Goal: Find specific page/section: Find specific page/section

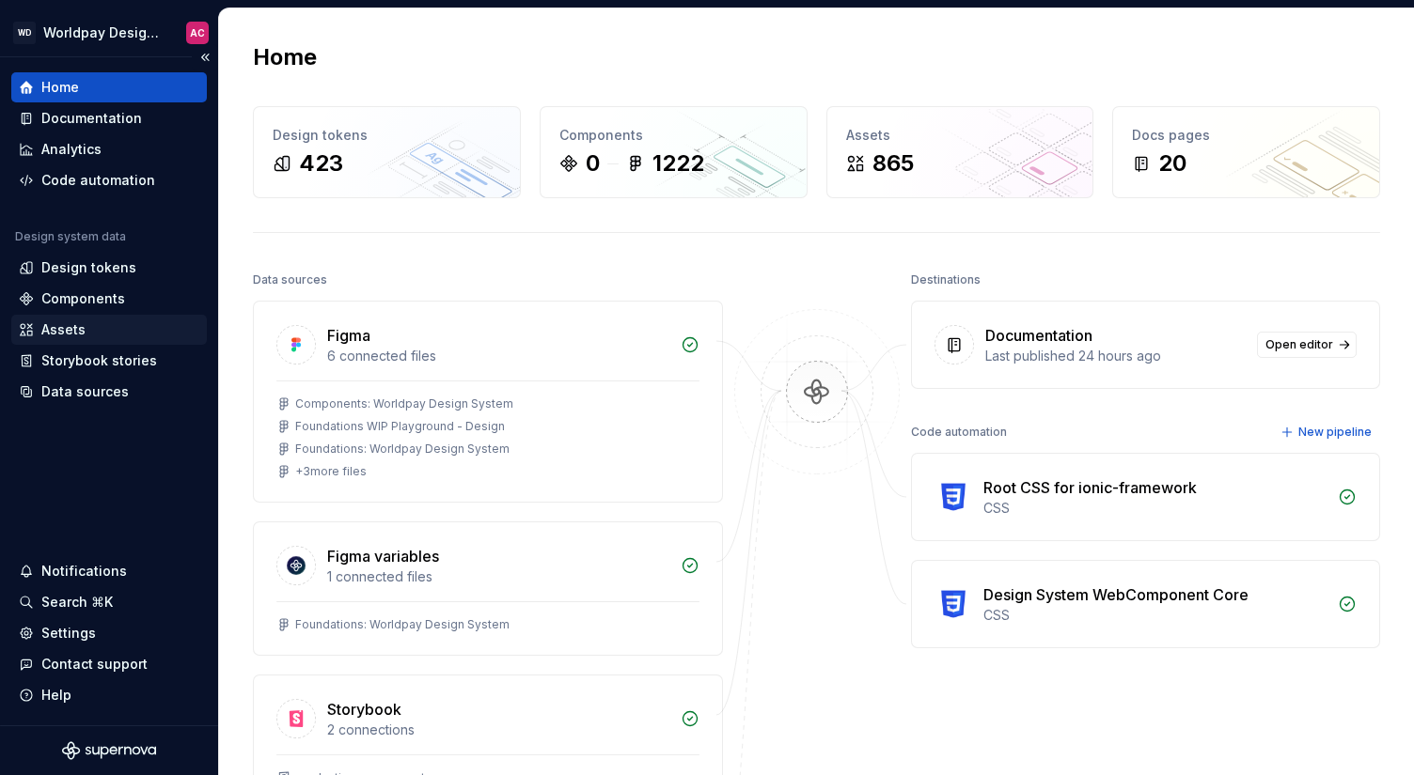
click at [76, 335] on div "Assets" at bounding box center [63, 330] width 44 height 19
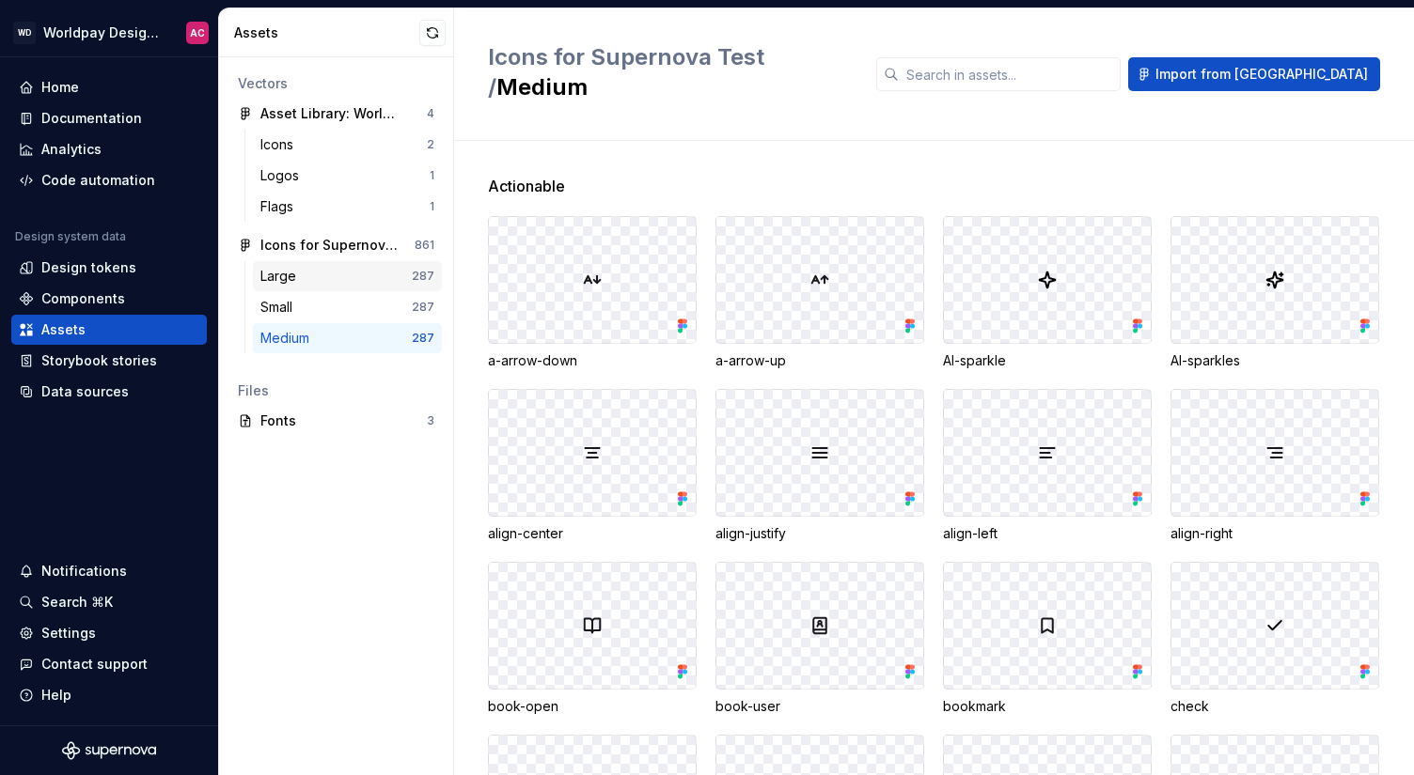
click at [296, 274] on div "Large" at bounding box center [281, 276] width 43 height 19
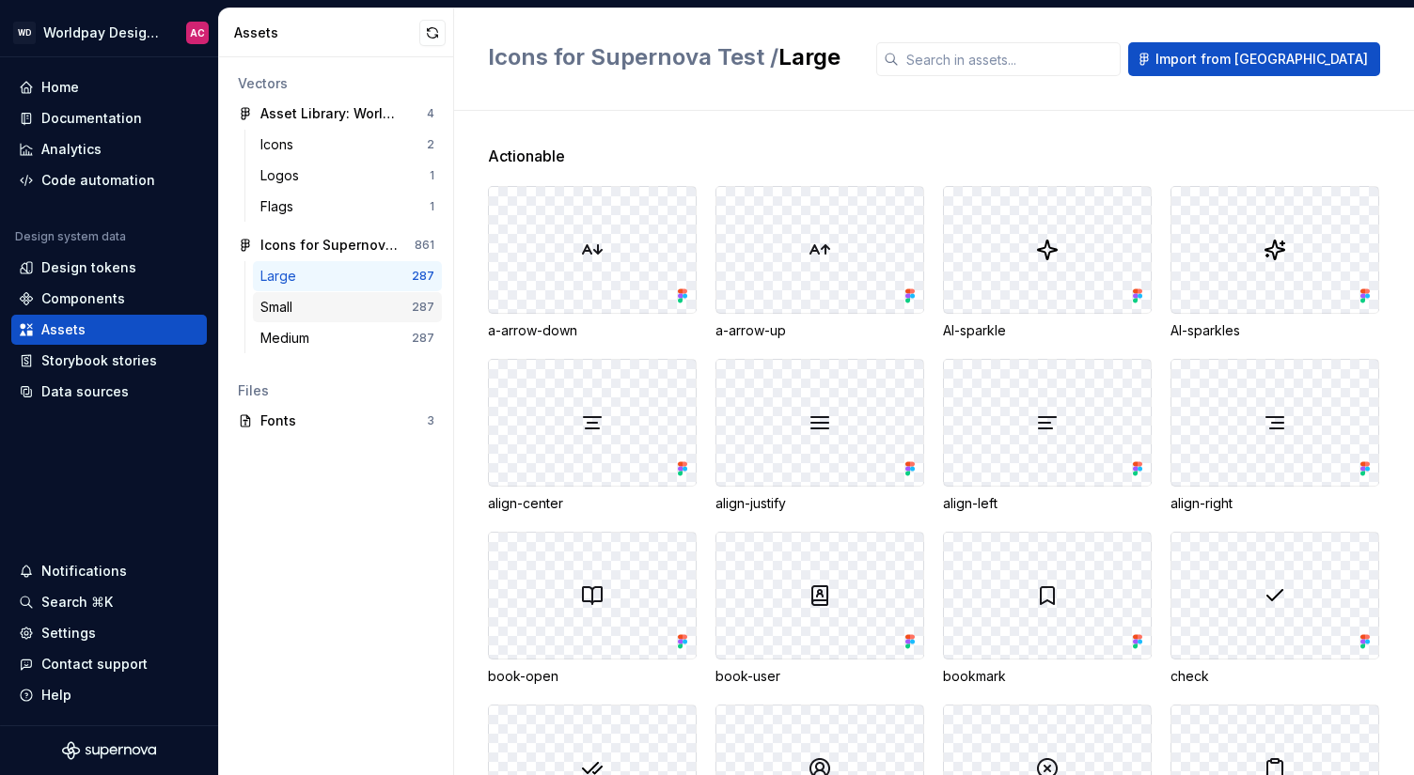
click at [315, 317] on div "Small 287" at bounding box center [347, 307] width 189 height 30
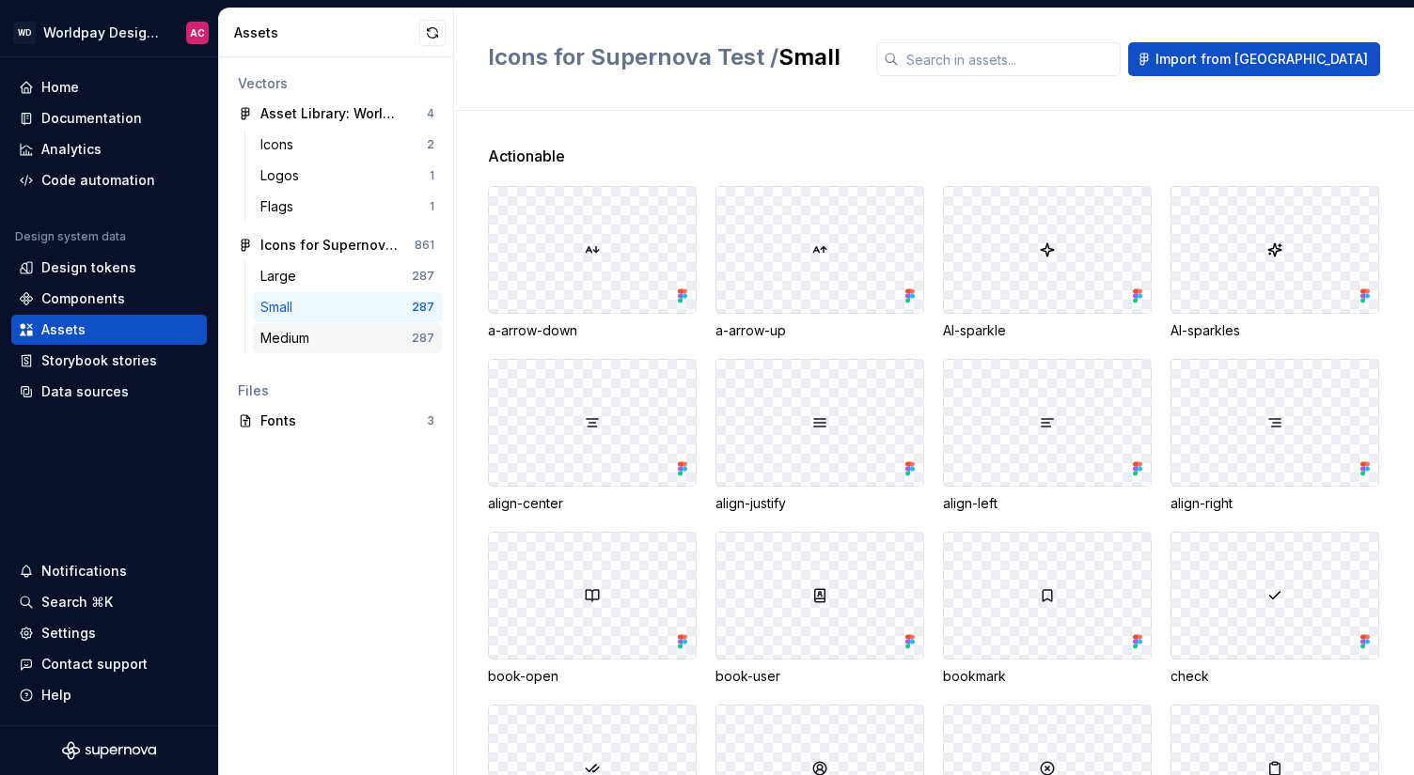
click at [317, 339] on div "Medium" at bounding box center [288, 338] width 56 height 19
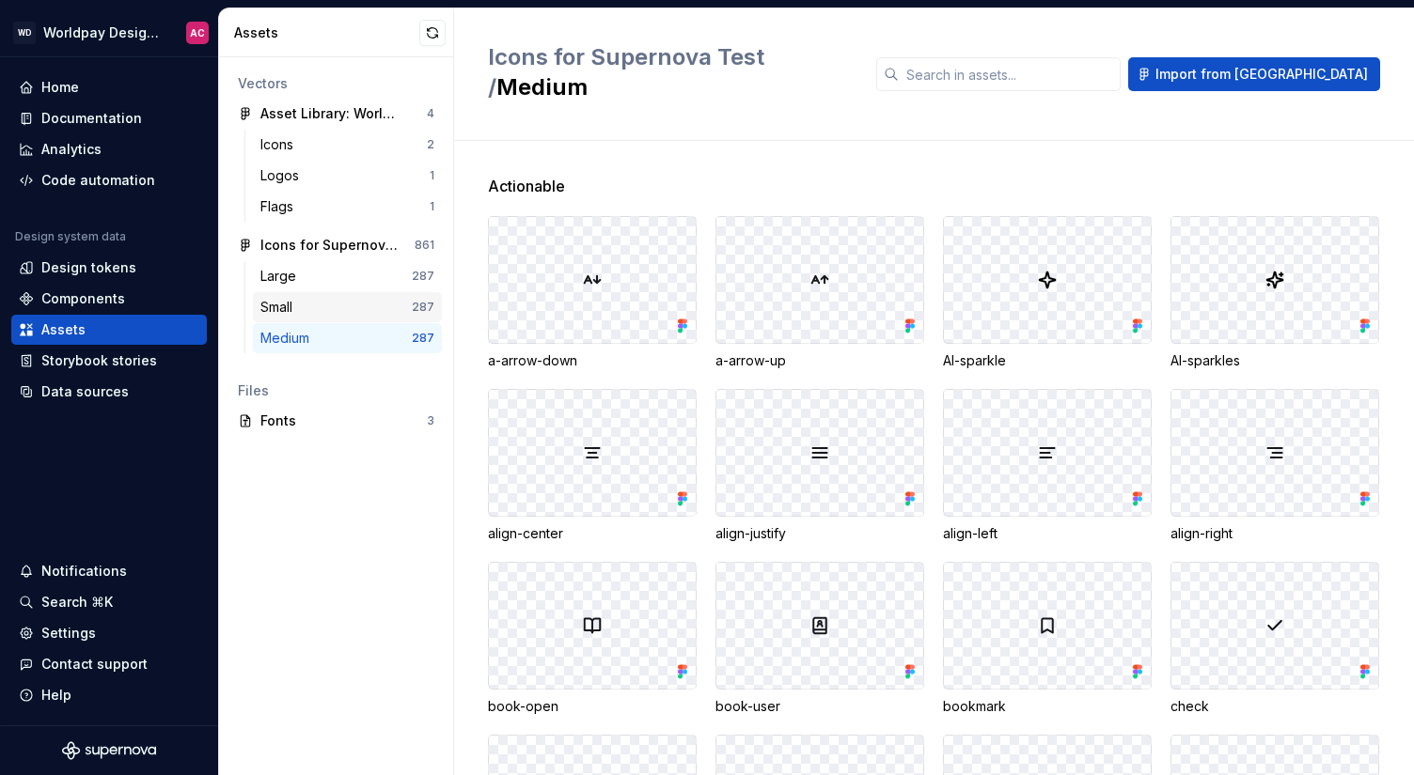
click at [336, 306] on div "Small" at bounding box center [335, 307] width 151 height 19
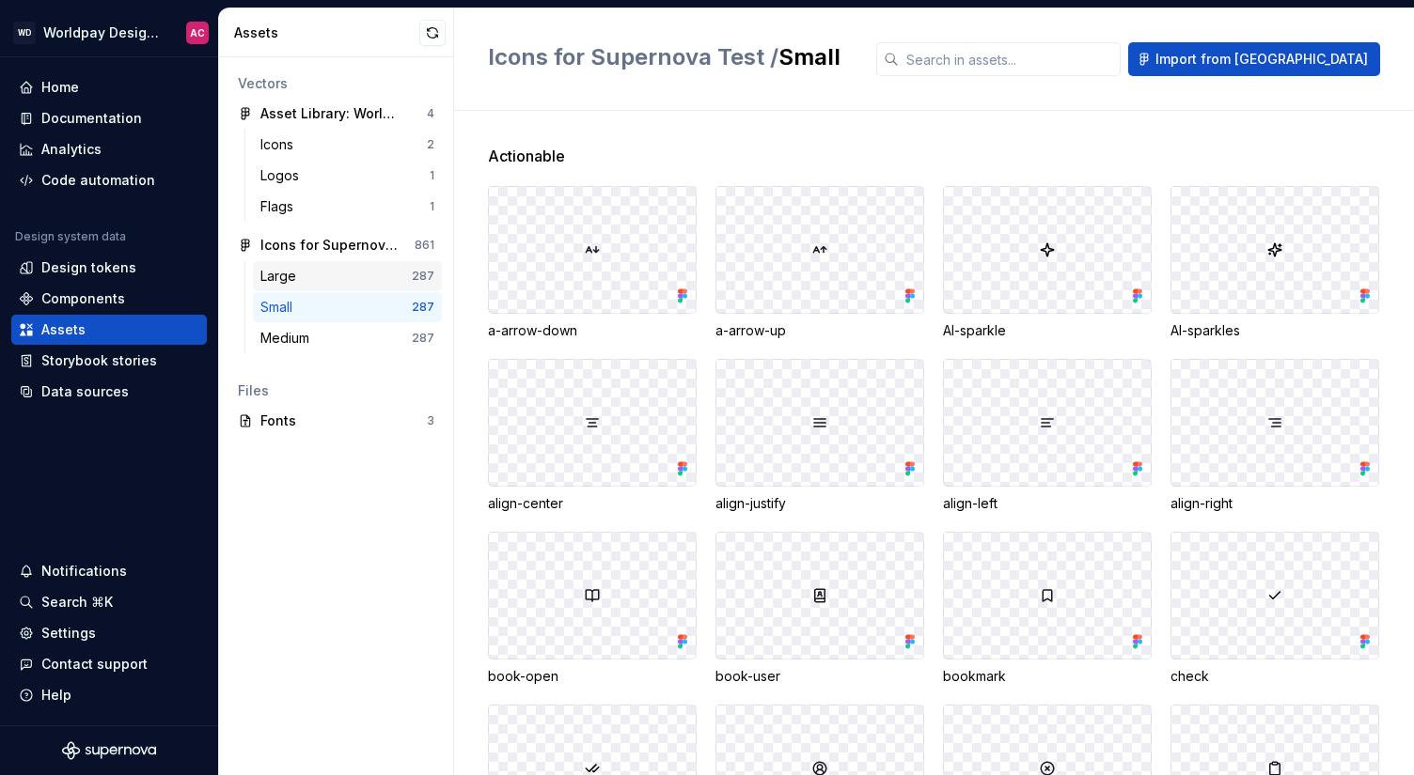
click at [352, 273] on div "Large" at bounding box center [335, 276] width 151 height 19
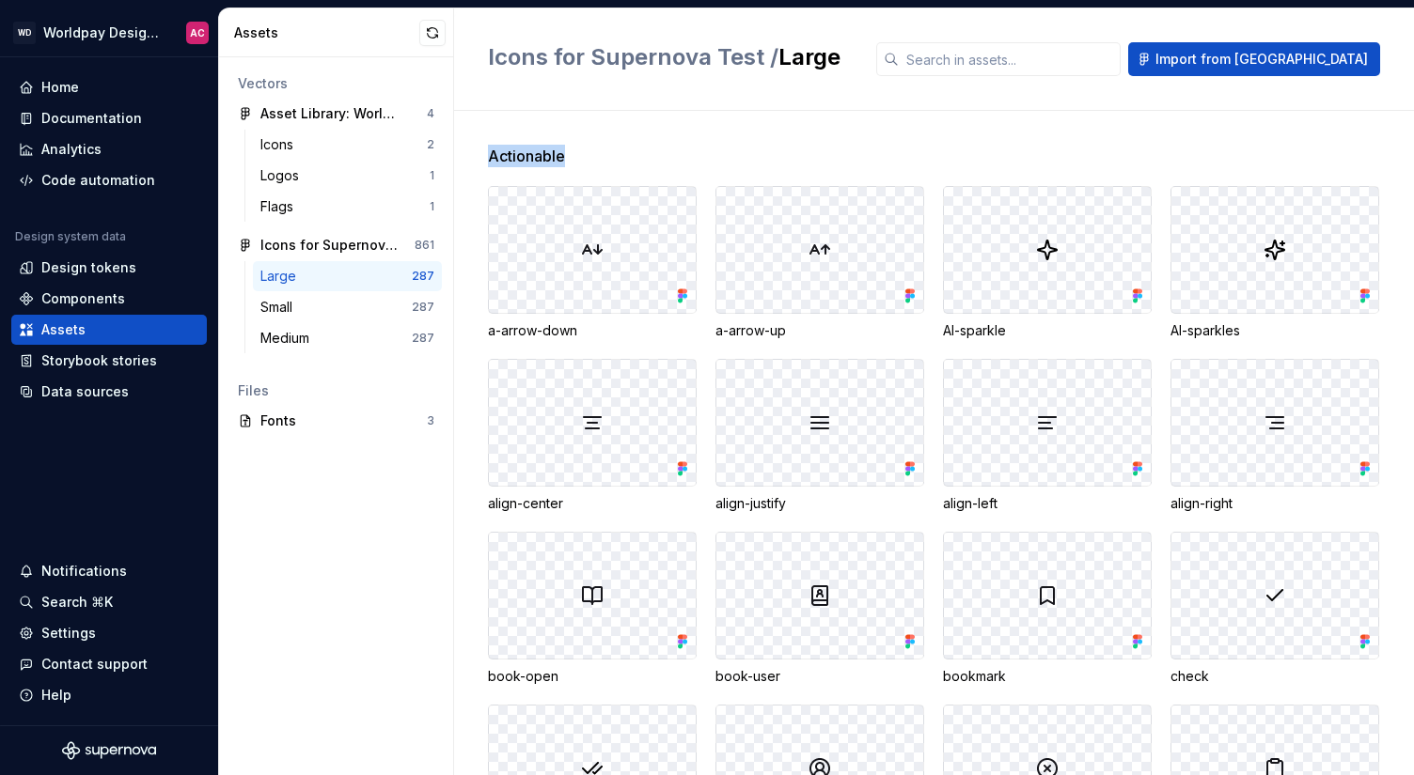
drag, startPoint x: 490, startPoint y: 153, endPoint x: 571, endPoint y: 153, distance: 80.8
click at [571, 153] on div "Actionable" at bounding box center [951, 156] width 926 height 23
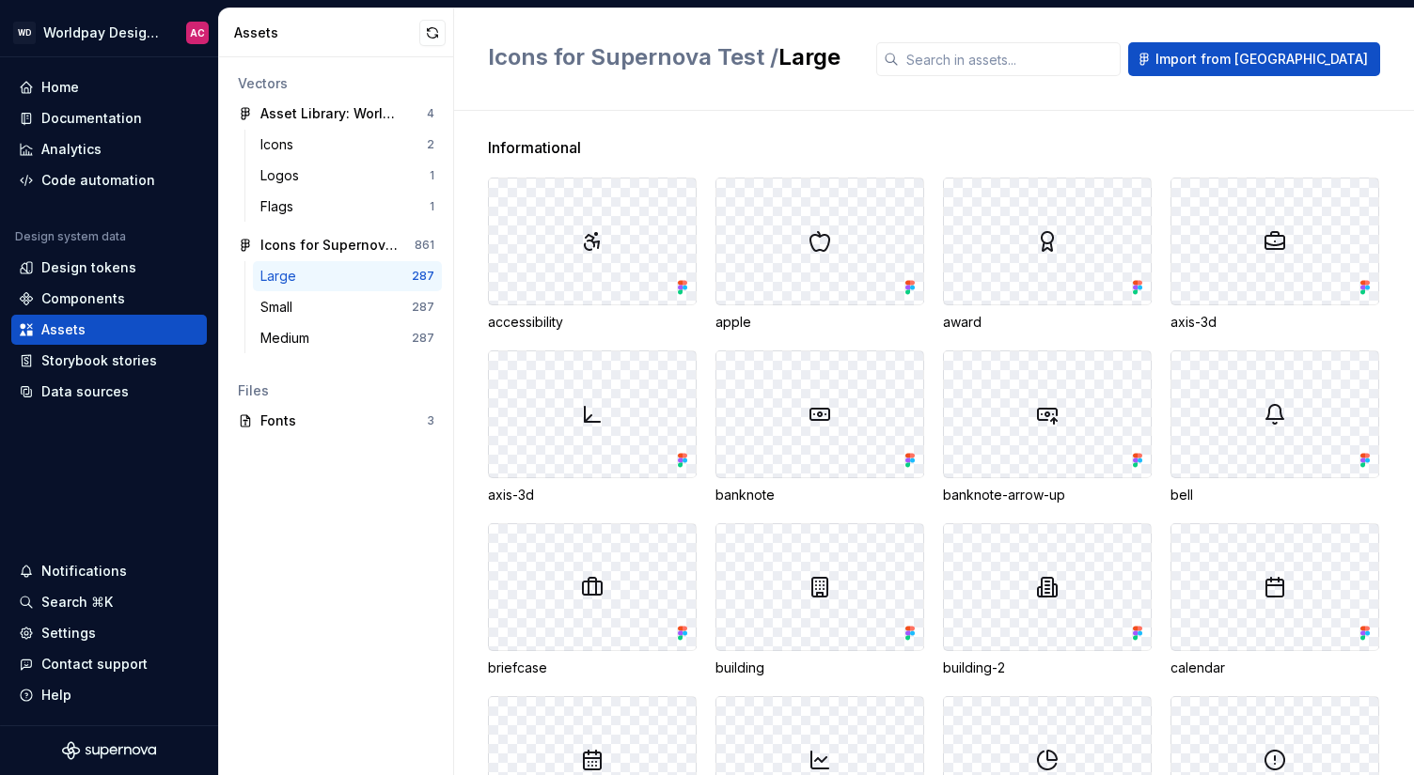
scroll to position [4162, 0]
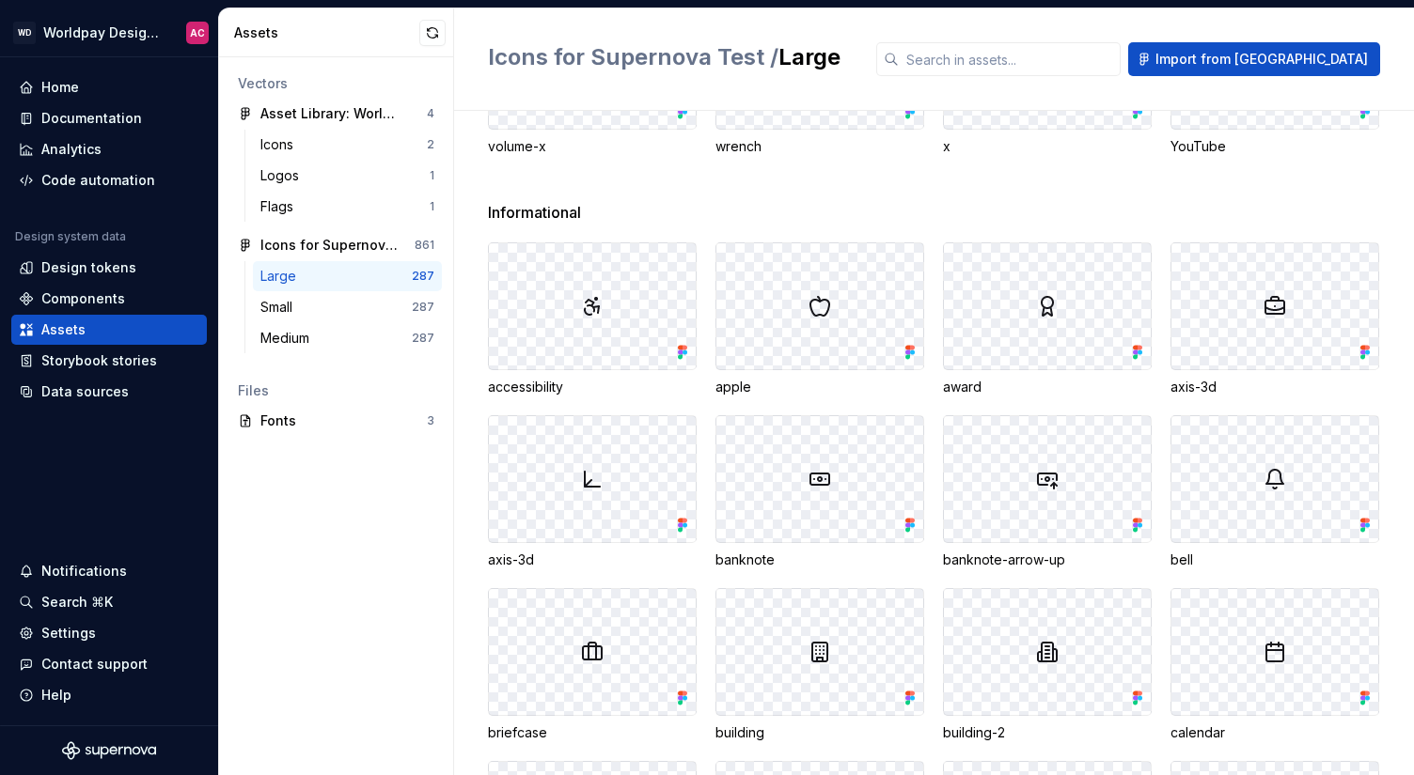
click at [503, 209] on span "Informational" at bounding box center [534, 212] width 93 height 23
click at [1046, 60] on input "text" at bounding box center [1010, 59] width 222 height 34
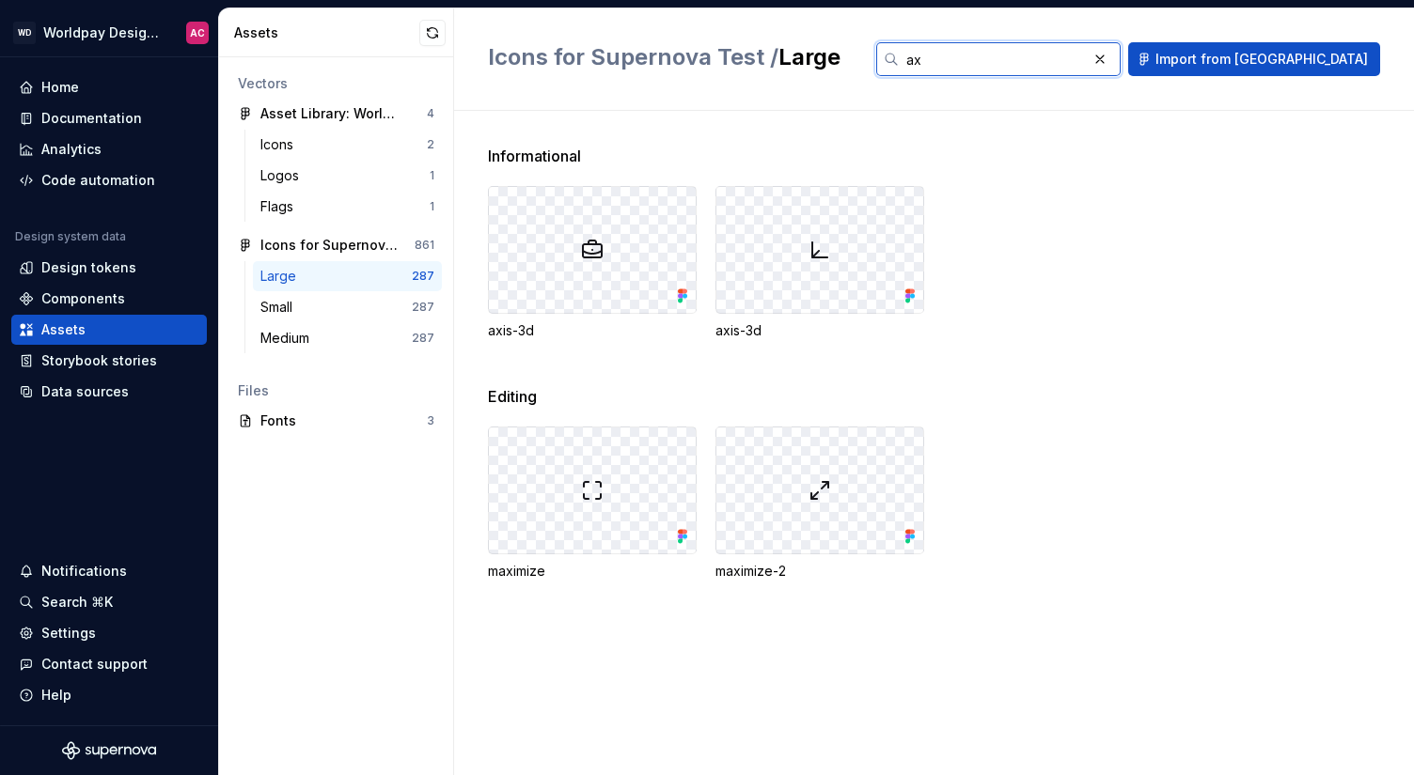
scroll to position [0, 0]
type input "axe"
click at [348, 242] on div "Icons for Supernova Test" at bounding box center [330, 245] width 140 height 19
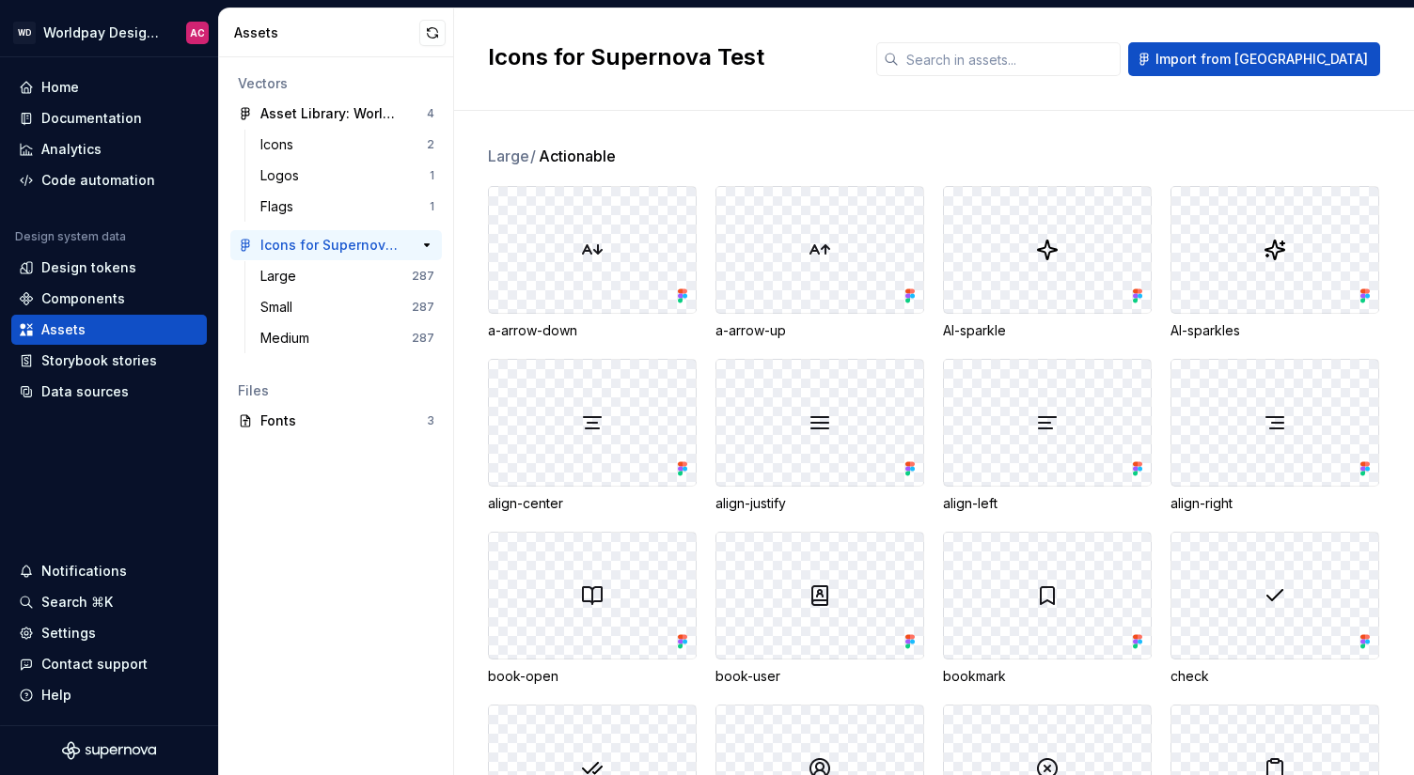
click at [279, 249] on div "Icons for Supernova Test" at bounding box center [330, 245] width 140 height 19
click at [496, 154] on span "Large /" at bounding box center [512, 156] width 49 height 23
click at [1085, 60] on input "text" at bounding box center [1010, 59] width 222 height 34
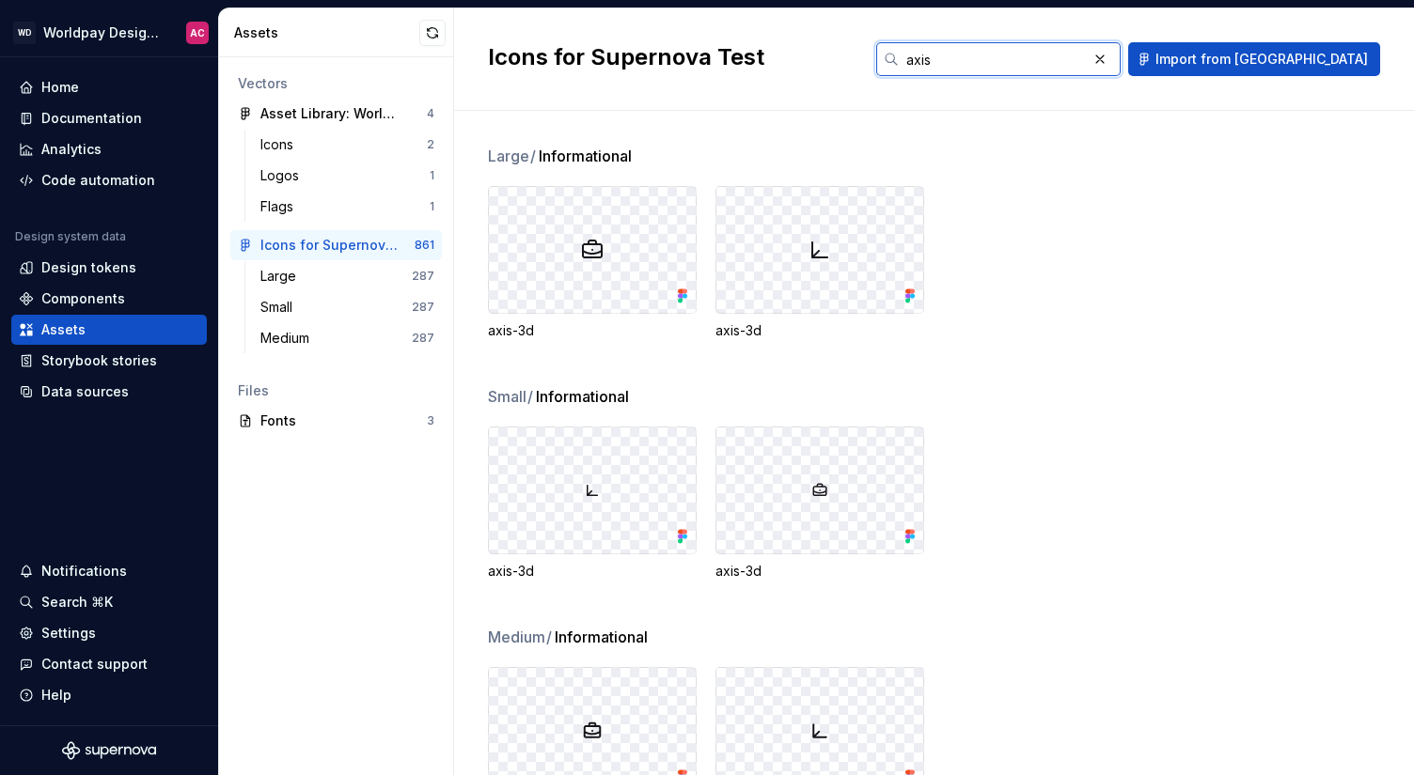
type input "axis"
drag, startPoint x: 492, startPoint y: 154, endPoint x: 525, endPoint y: 154, distance: 33.8
click at [525, 154] on span "Large /" at bounding box center [512, 156] width 49 height 23
click at [503, 394] on span "Small /" at bounding box center [511, 396] width 46 height 23
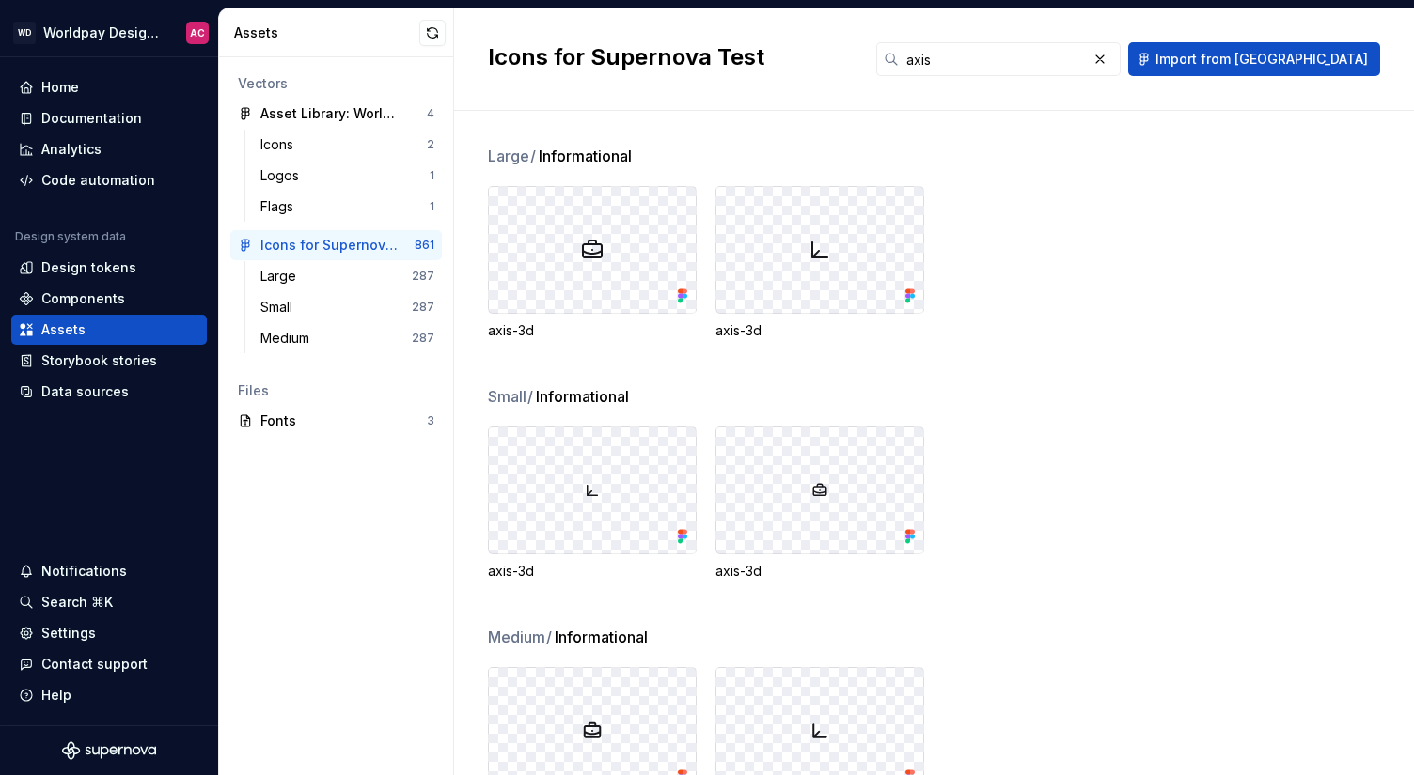
click at [520, 636] on span "Medium /" at bounding box center [520, 637] width 65 height 23
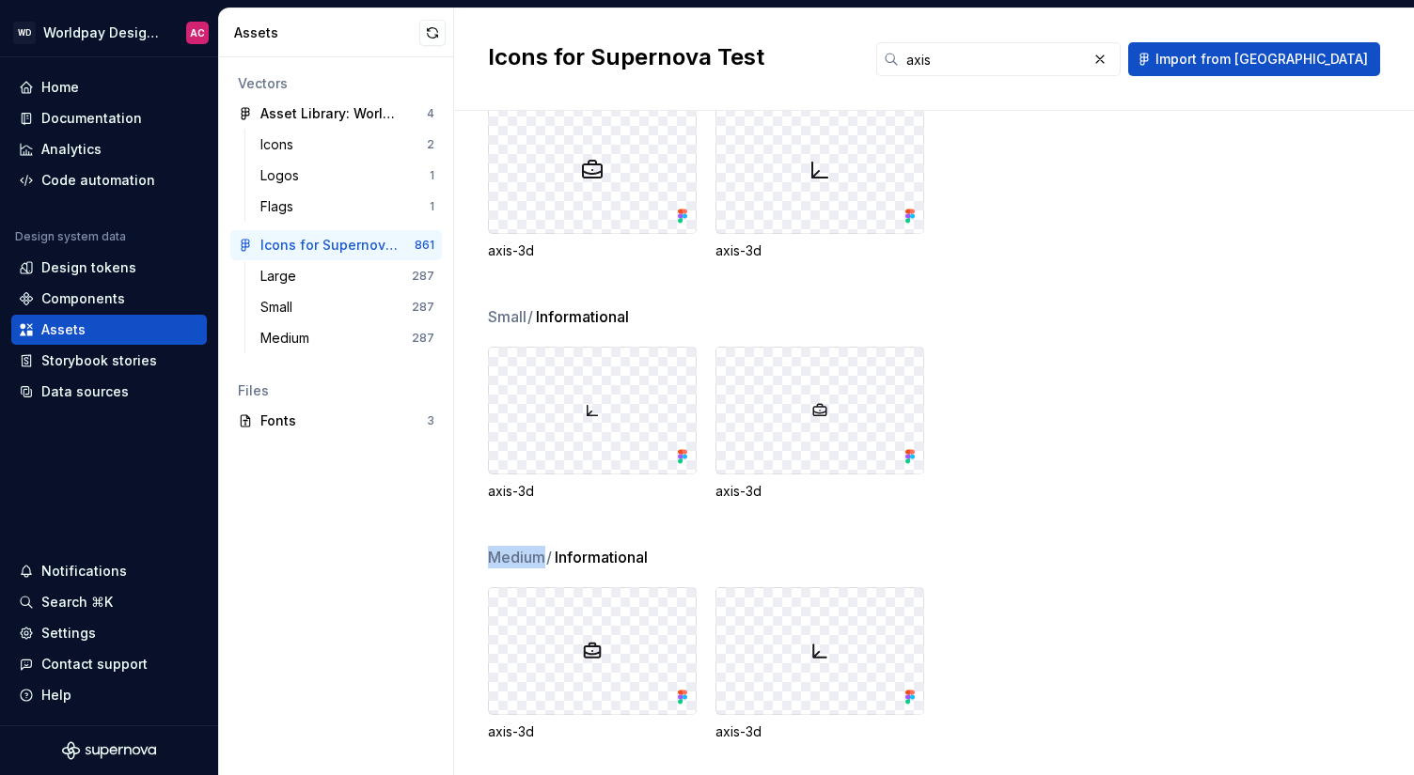
scroll to position [84, 0]
